Goal: Task Accomplishment & Management: Complete application form

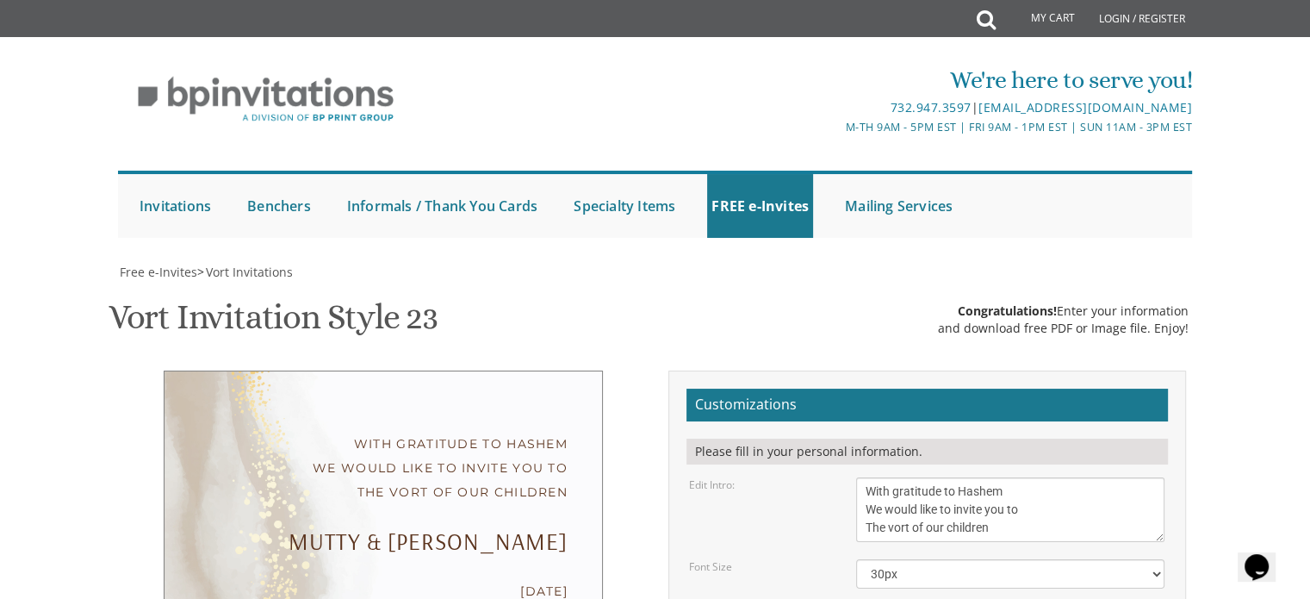
drag, startPoint x: 448, startPoint y: 139, endPoint x: 571, endPoint y: 161, distance: 125.2
click at [571, 370] on div "With gratitude to Hashem We would like to invite you to The vort of our childre…" at bounding box center [383, 592] width 439 height 444
drag, startPoint x: 571, startPoint y: 161, endPoint x: 283, endPoint y: 131, distance: 290.1
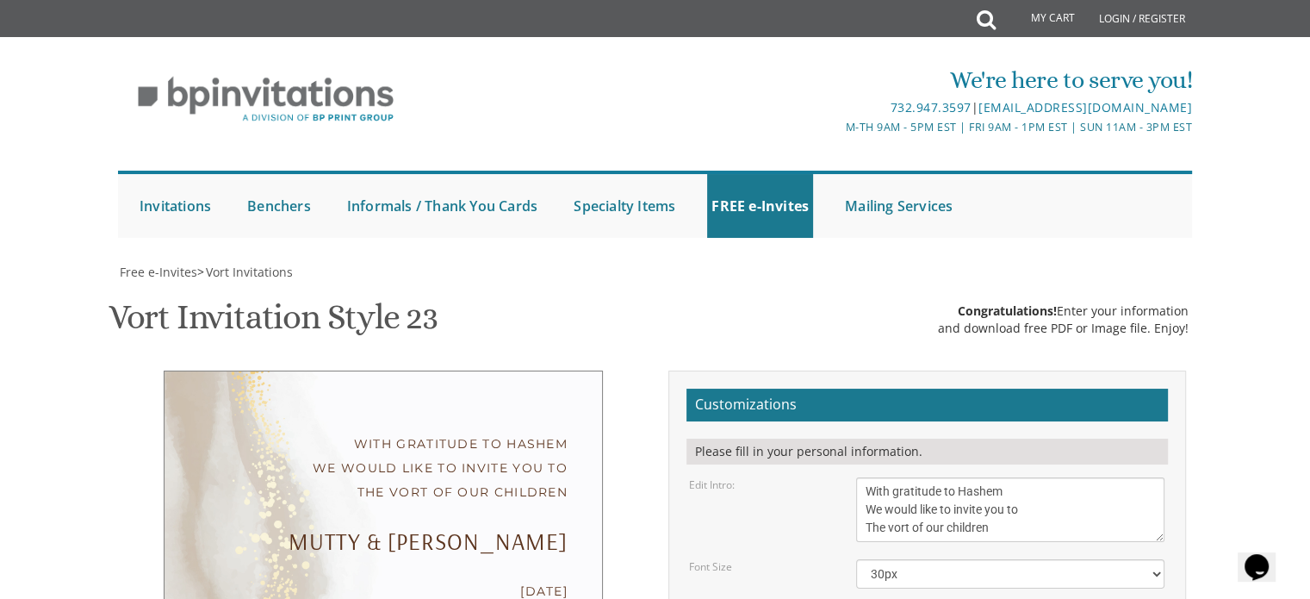
click at [283, 370] on div "With gratitude to Hashem We would like to invite you to The vort of our childre…" at bounding box center [383, 592] width 439 height 444
drag, startPoint x: 549, startPoint y: 69, endPoint x: 455, endPoint y: 58, distance: 94.6
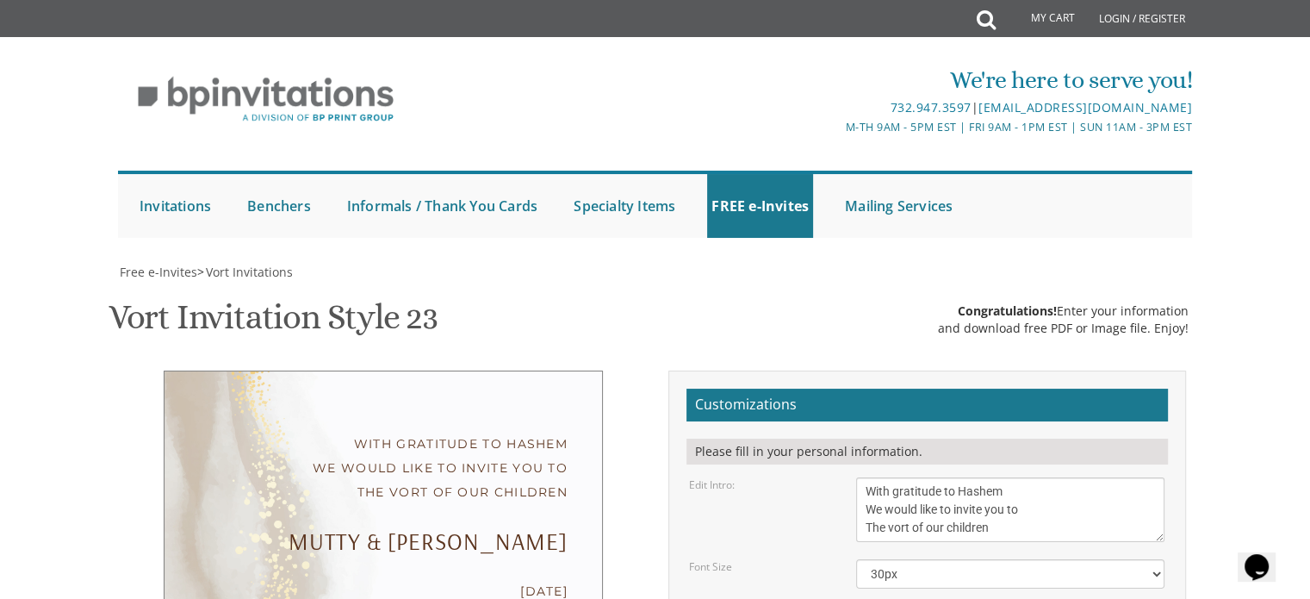
scroll to position [345, 0]
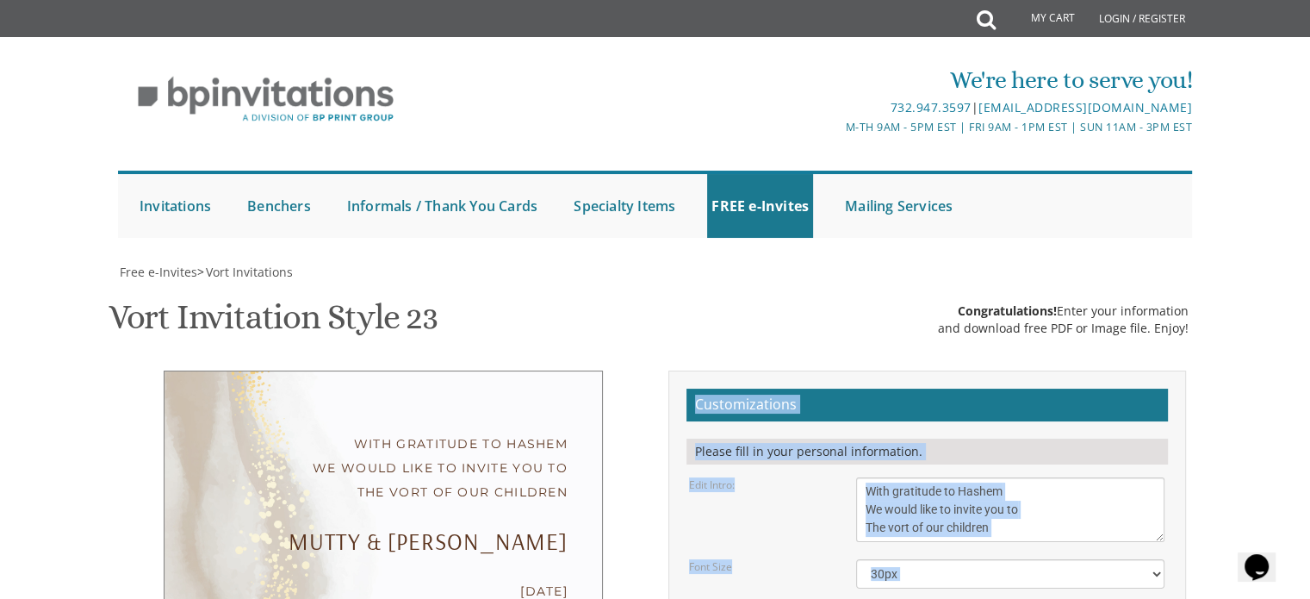
drag, startPoint x: 449, startPoint y: 285, endPoint x: 793, endPoint y: 446, distance: 380.3
click at [586, 426] on div "With gratitude to Hashem We would like to invite you to The vort of our childre…" at bounding box center [383, 592] width 439 height 444
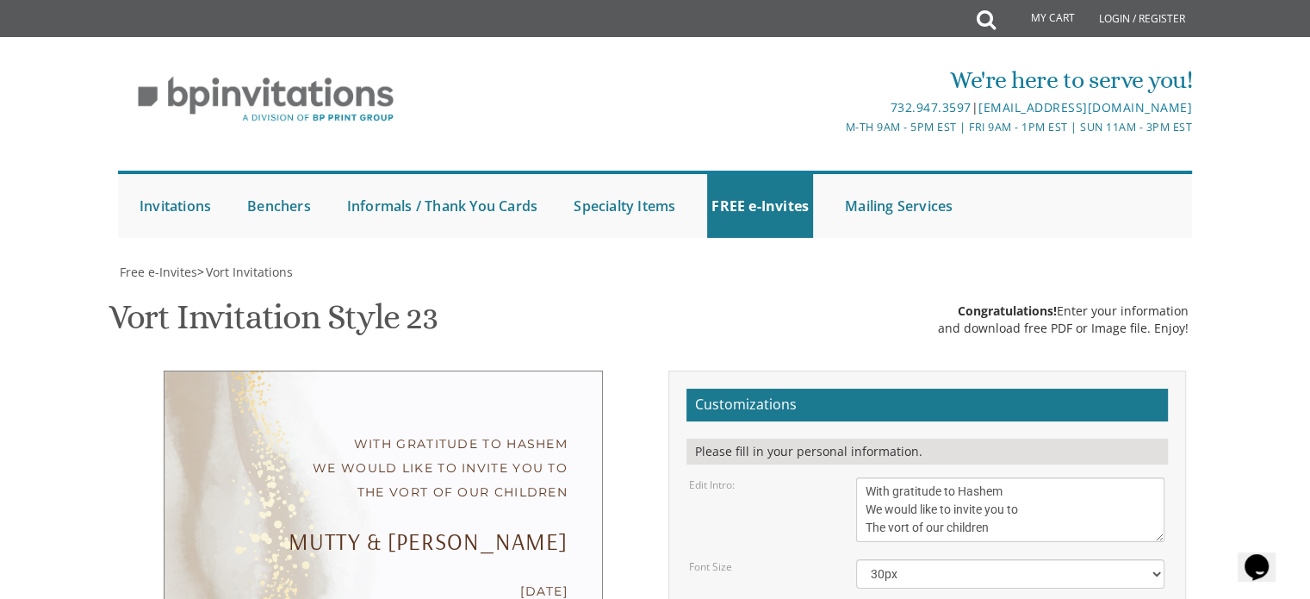
drag, startPoint x: 410, startPoint y: 423, endPoint x: 542, endPoint y: 475, distance: 141.9
click at [542, 475] on div "With gratitude to Hashem We would like to invite you to The vort of our childre…" at bounding box center [383, 592] width 439 height 444
drag, startPoint x: 500, startPoint y: 417, endPoint x: 610, endPoint y: 469, distance: 122.1
click at [610, 469] on div "With gratitude to Hashem We would like to invite you to The vort of our childre…" at bounding box center [384, 592] width 518 height 444
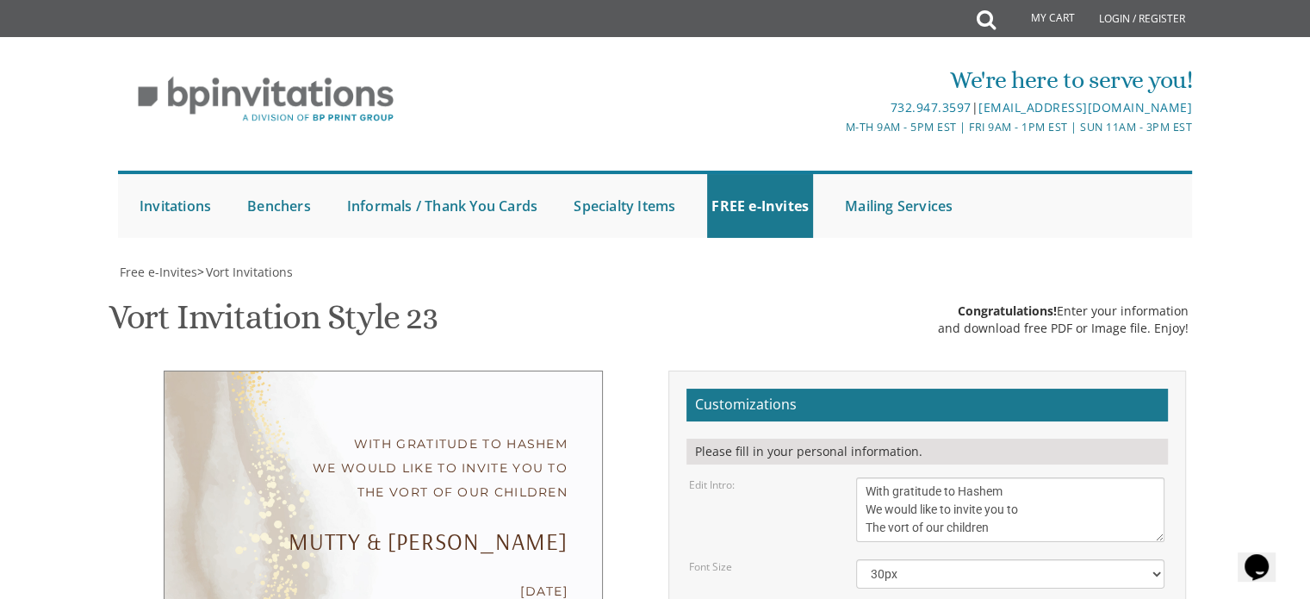
click at [610, 469] on div "With gratitude to Hashem We would like to invite you to The vort of our childre…" at bounding box center [384, 592] width 518 height 444
drag, startPoint x: 502, startPoint y: 193, endPoint x: 648, endPoint y: 212, distance: 146.8
click at [648, 370] on div "With gratitude to Hashem We would like to invite you to The vort of our childre…" at bounding box center [384, 603] width 544 height 466
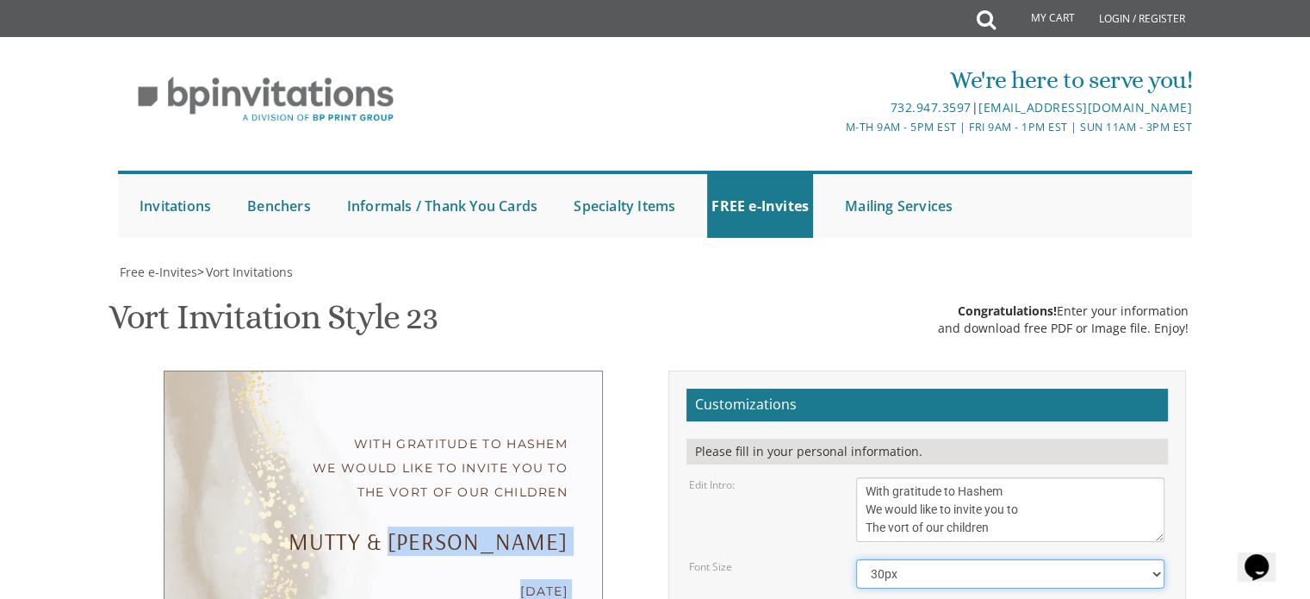
click at [939, 559] on select "20px 30px 40px 50px" at bounding box center [1010, 573] width 308 height 29
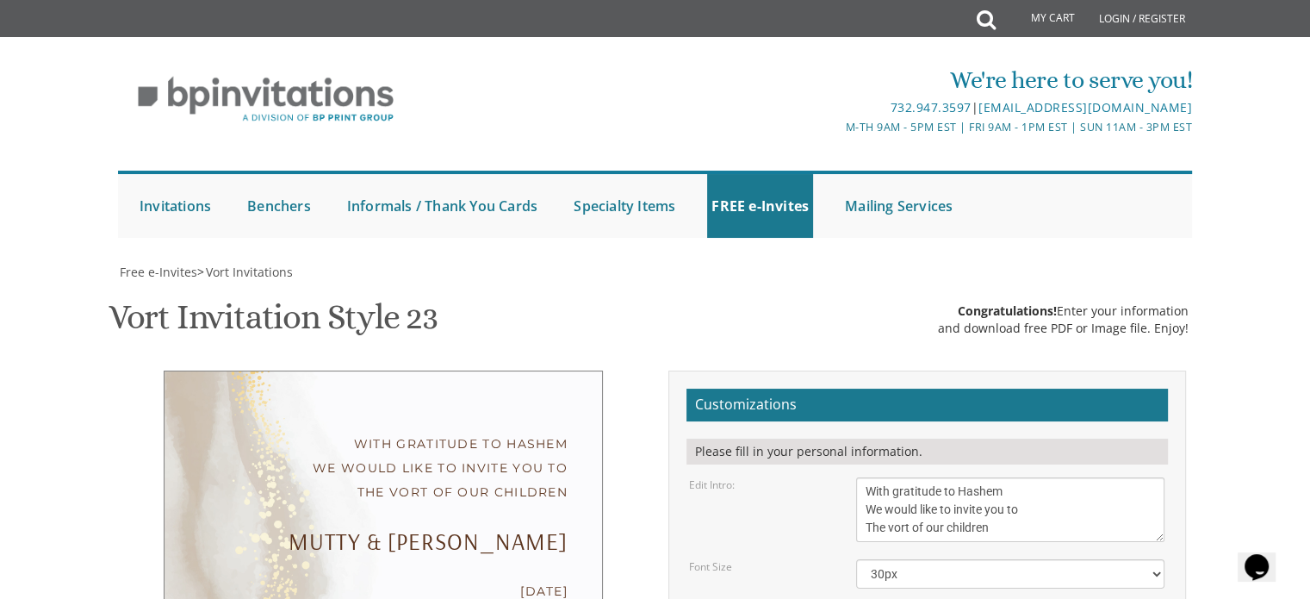
click at [718, 559] on div "Font Size 20px 30px 40px 50px" at bounding box center [926, 573] width 501 height 29
click at [884, 559] on select "20px 30px 40px 50px" at bounding box center [1010, 573] width 308 height 29
click at [885, 559] on select "20px 30px 40px 50px" at bounding box center [1010, 573] width 308 height 29
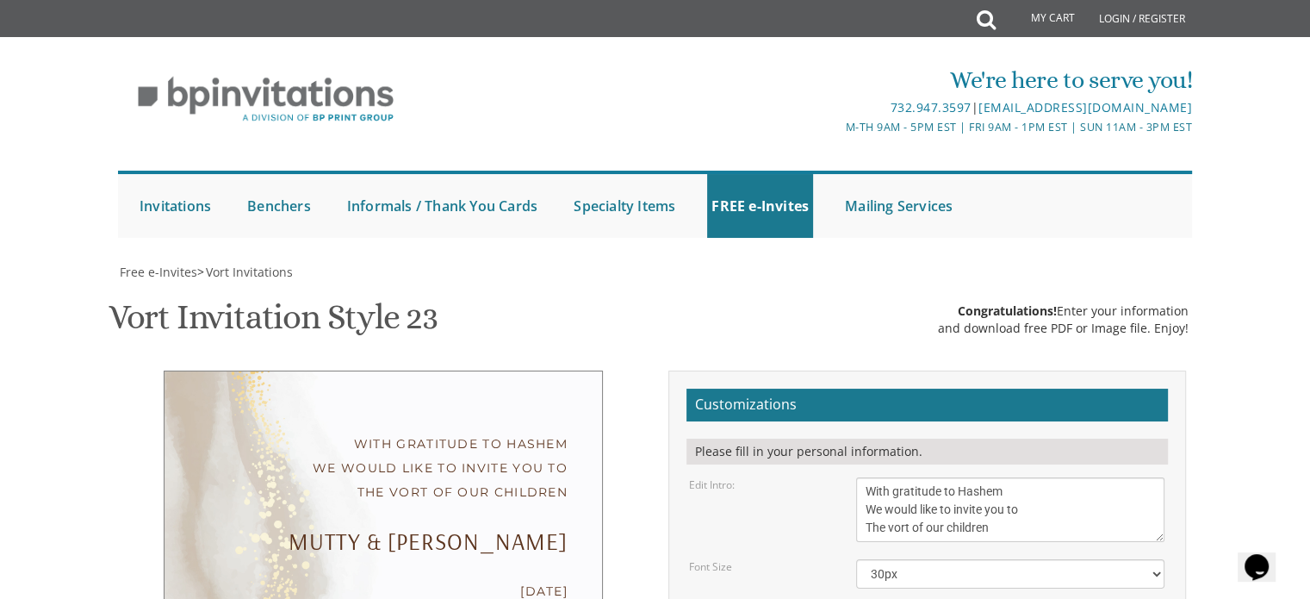
click at [878, 559] on select "20px 30px 40px 50px" at bounding box center [1010, 573] width 308 height 29
click at [882, 559] on select "20px 30px 40px 50px" at bounding box center [1010, 573] width 308 height 29
drag, startPoint x: 896, startPoint y: 158, endPoint x: 1013, endPoint y: 216, distance: 131.0
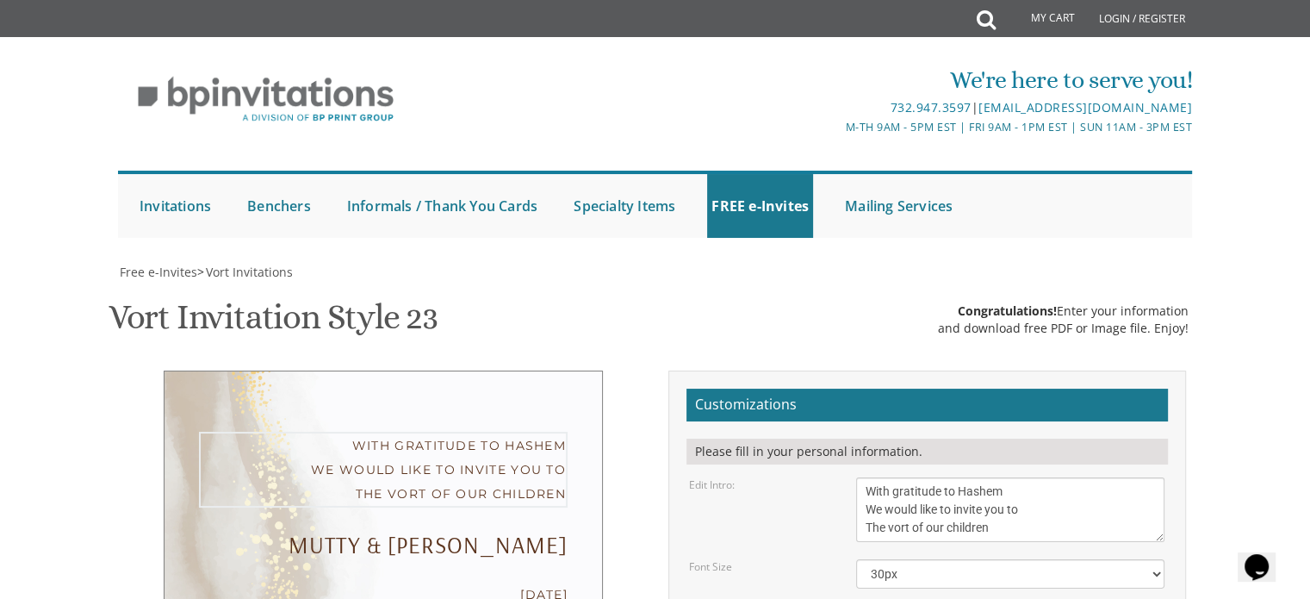
click at [1013, 559] on select "20px 30px 40px 50px" at bounding box center [1010, 573] width 308 height 29
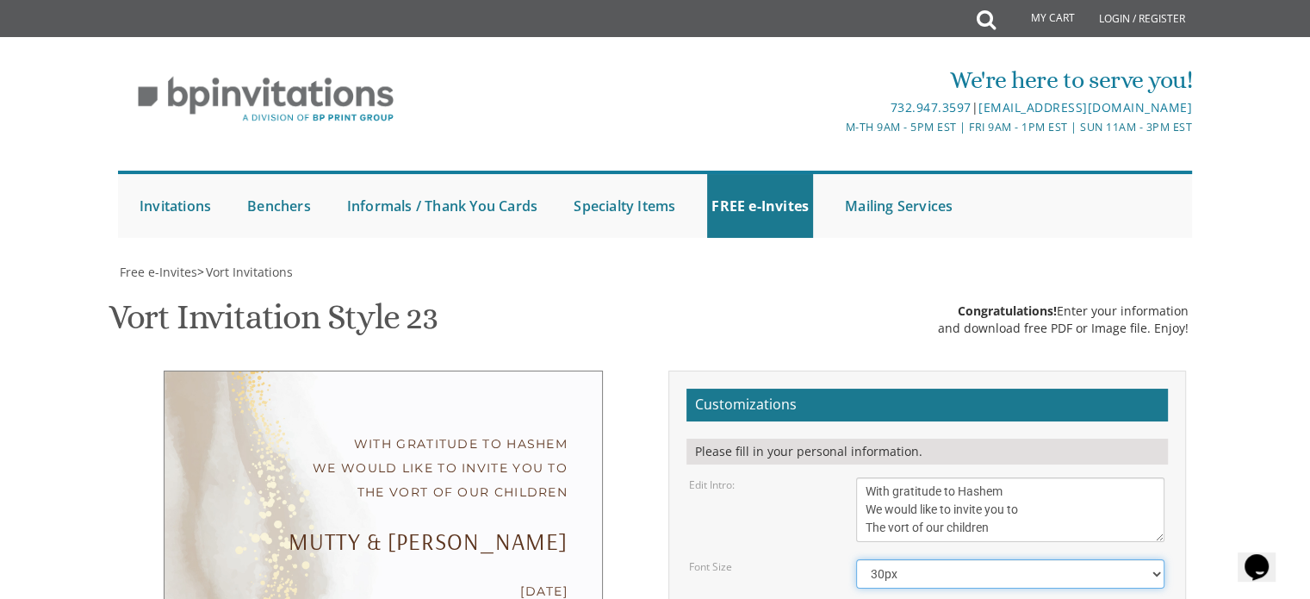
click at [1013, 559] on select "20px 30px 40px 50px" at bounding box center [1010, 573] width 308 height 29
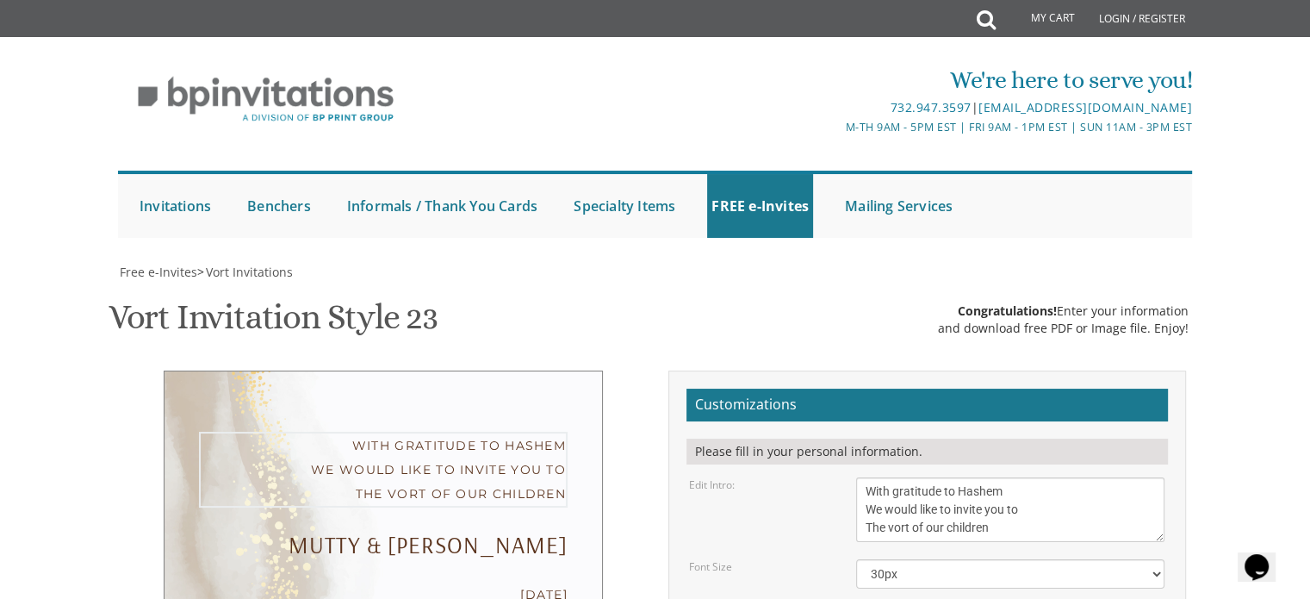
click at [912, 477] on textarea "With gratitude to Hashem We would like to invite you to The vort of our children" at bounding box center [1010, 509] width 308 height 65
drag, startPoint x: 865, startPoint y: 160, endPoint x: 970, endPoint y: 190, distance: 109.3
click at [970, 477] on textarea "With gratitude to Hashem We would like to invite you to The vort of our children" at bounding box center [1010, 509] width 308 height 65
drag, startPoint x: 1017, startPoint y: 182, endPoint x: 886, endPoint y: 135, distance: 138.9
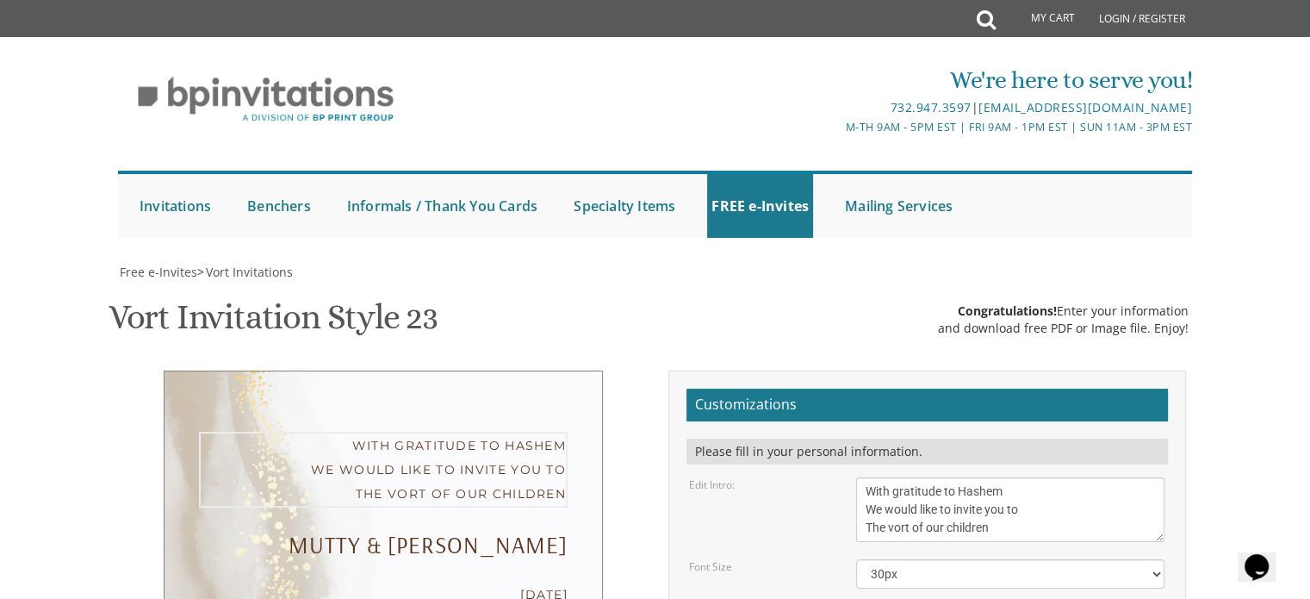
click at [886, 477] on textarea "With gratitude to Hashem We would like to invite you to The vort of our children" at bounding box center [1010, 509] width 308 height 65
drag, startPoint x: 886, startPoint y: 134, endPoint x: 989, endPoint y: 169, distance: 108.1
click at [989, 477] on textarea "With gratitude to Hashem We would like to invite you to The vort of our children" at bounding box center [1010, 509] width 308 height 65
click at [1011, 477] on textarea "With gratitude to Hashem We would like to invite you to The vort of our children" at bounding box center [1010, 509] width 308 height 65
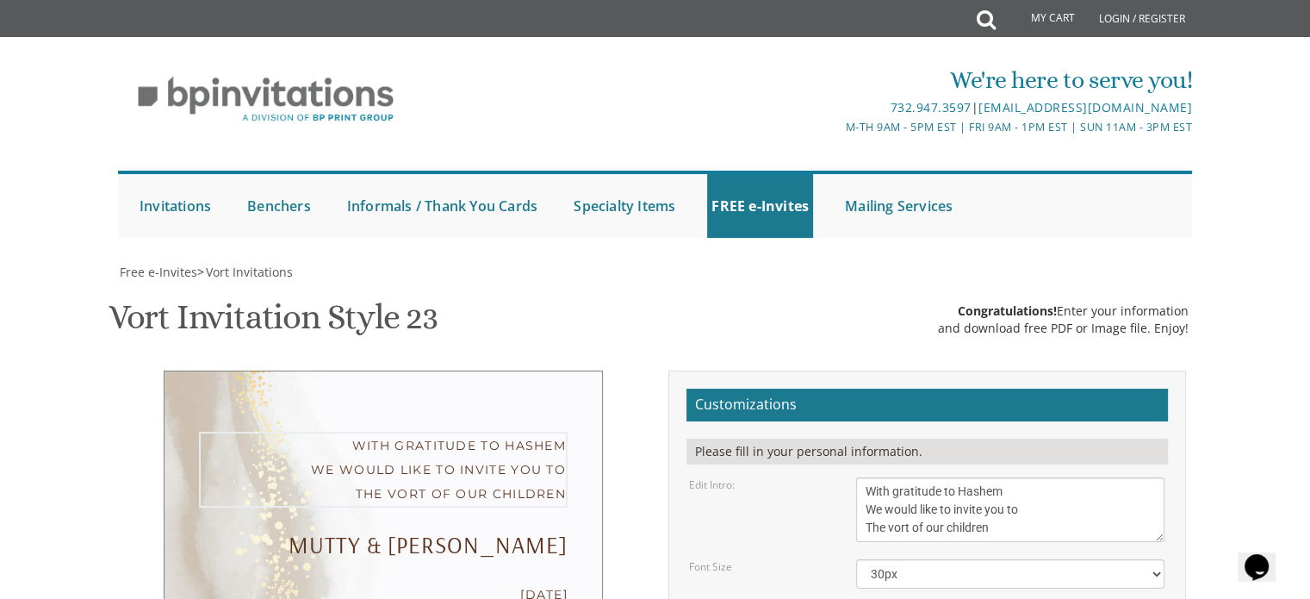
drag, startPoint x: 1161, startPoint y: 280, endPoint x: 1186, endPoint y: 397, distance: 119.8
drag, startPoint x: 1182, startPoint y: 402, endPoint x: 1054, endPoint y: 274, distance: 180.9
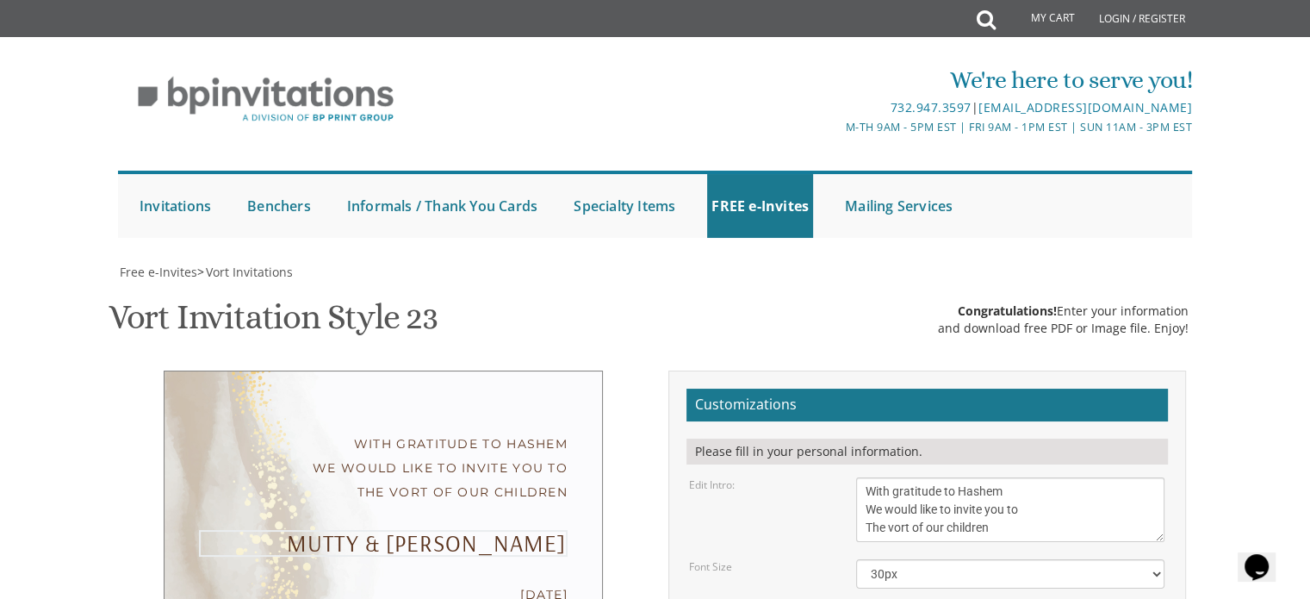
drag, startPoint x: 1054, startPoint y: 274, endPoint x: 1162, endPoint y: 288, distance: 108.5
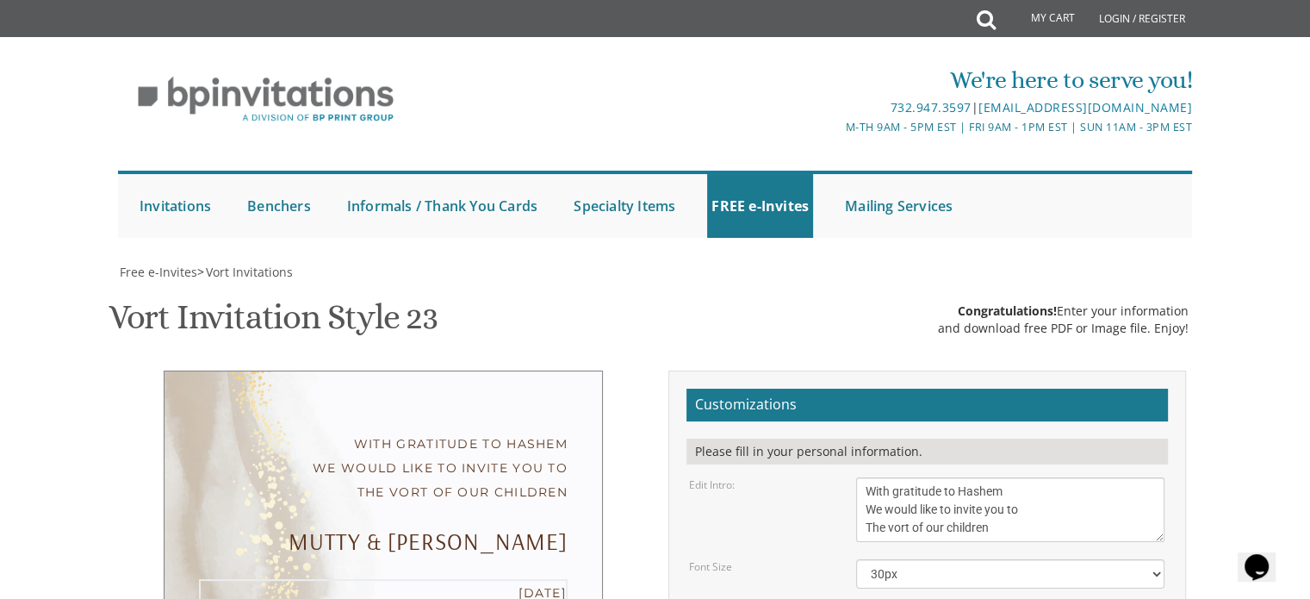
drag, startPoint x: 991, startPoint y: 332, endPoint x: 942, endPoint y: 345, distance: 49.9
drag, startPoint x: 899, startPoint y: 373, endPoint x: 988, endPoint y: 384, distance: 89.4
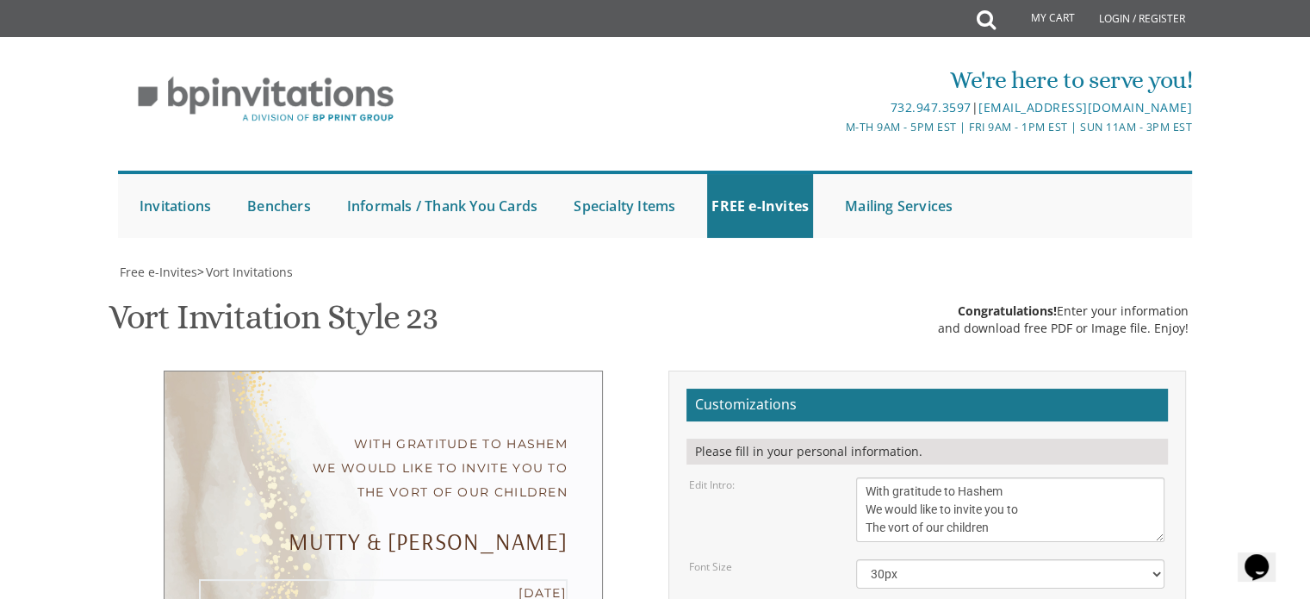
drag, startPoint x: 989, startPoint y: 403, endPoint x: 1057, endPoint y: 417, distance: 69.4
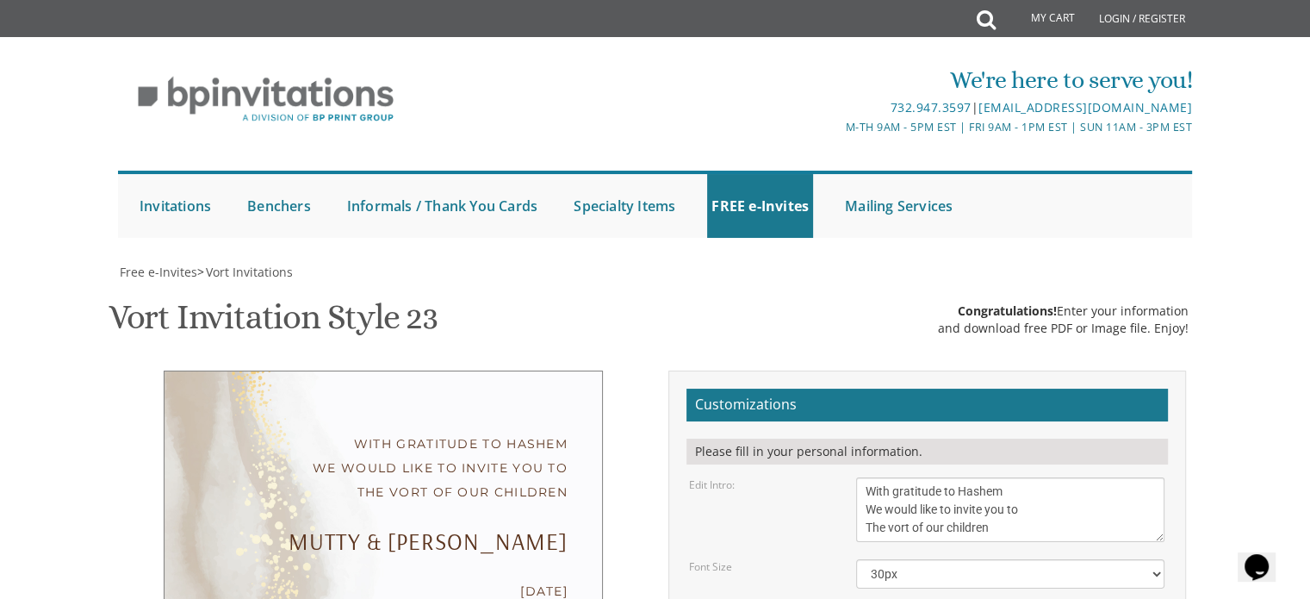
drag, startPoint x: 1048, startPoint y: 434, endPoint x: 970, endPoint y: 469, distance: 86.0
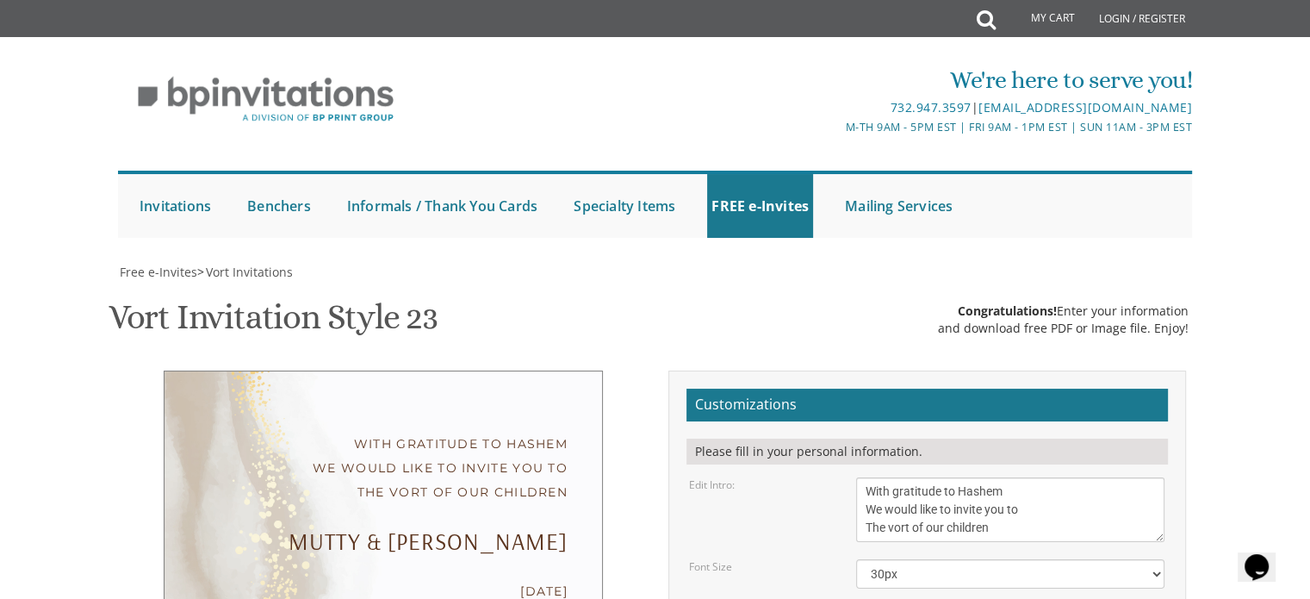
scroll to position [425, 0]
drag, startPoint x: 1051, startPoint y: 60, endPoint x: 966, endPoint y: 126, distance: 106.8
click at [981, 559] on select "20px 30px 40px 50px" at bounding box center [1010, 573] width 308 height 29
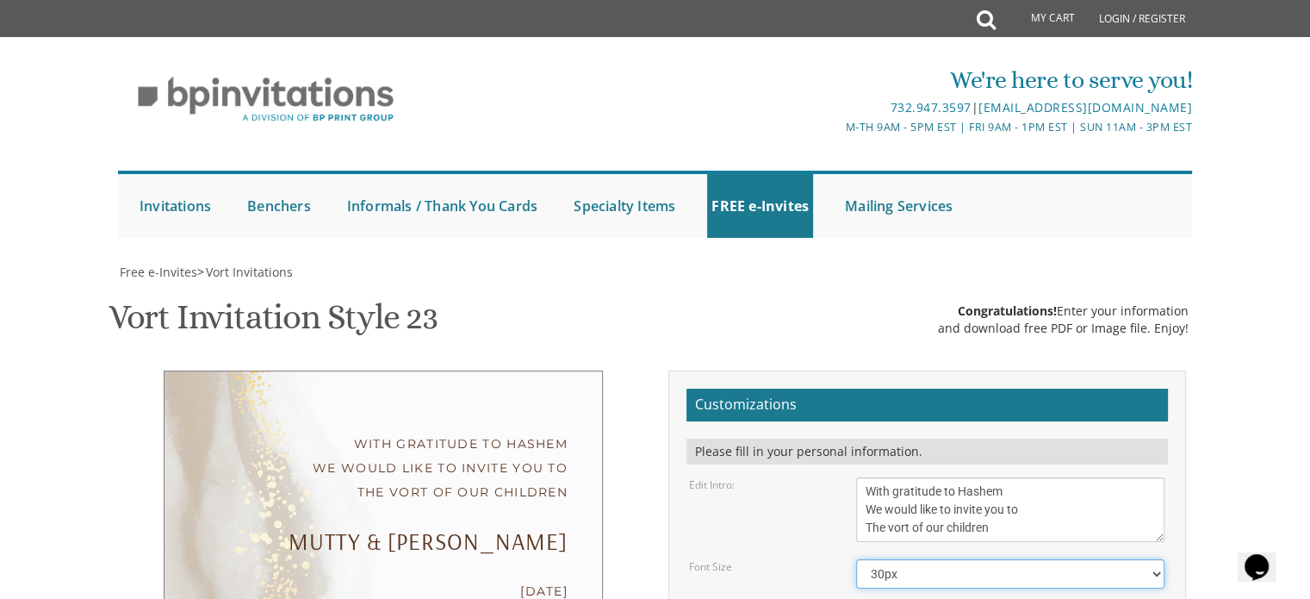
click at [981, 559] on select "20px 30px 40px 50px" at bounding box center [1010, 573] width 308 height 29
